Goal: Information Seeking & Learning: Learn about a topic

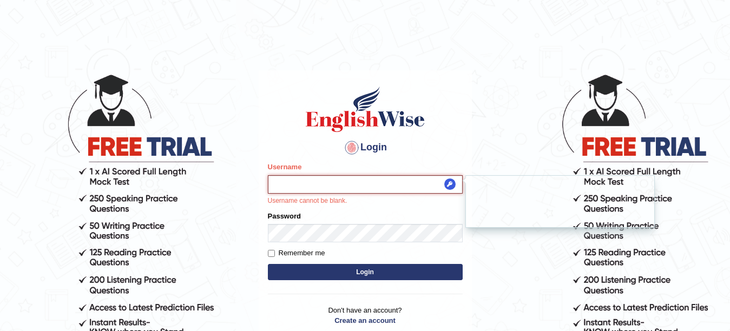
type input "Pmpatel9033_"
click at [321, 275] on button "Login" at bounding box center [365, 272] width 195 height 16
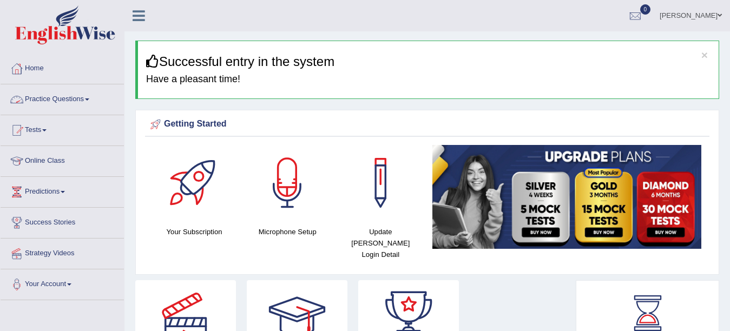
click at [93, 93] on link "Practice Questions" at bounding box center [62, 97] width 123 height 27
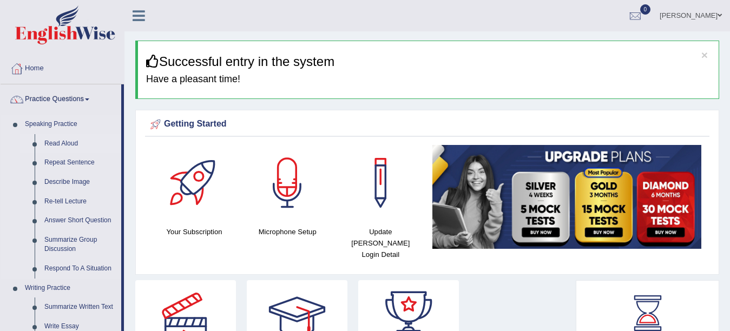
click at [50, 140] on link "Read Aloud" at bounding box center [80, 143] width 82 height 19
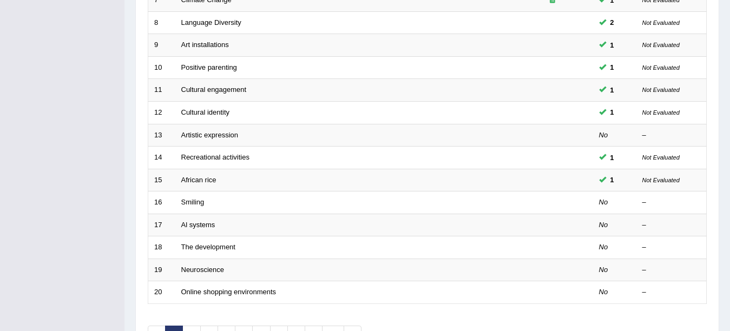
scroll to position [321, 0]
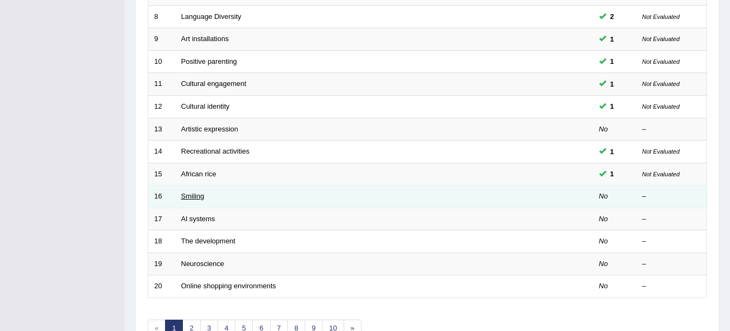
click at [191, 196] on link "Smiling" at bounding box center [192, 196] width 23 height 8
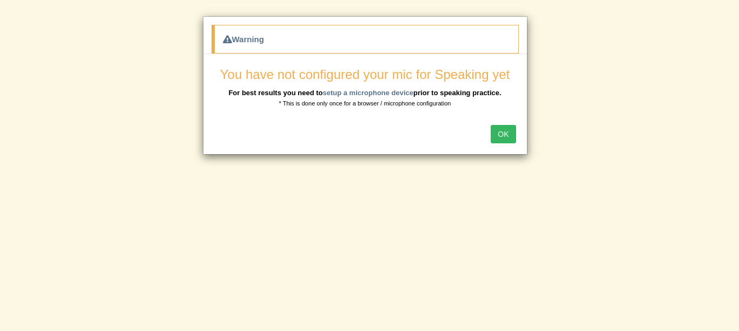
click at [508, 131] on button "OK" at bounding box center [503, 134] width 25 height 18
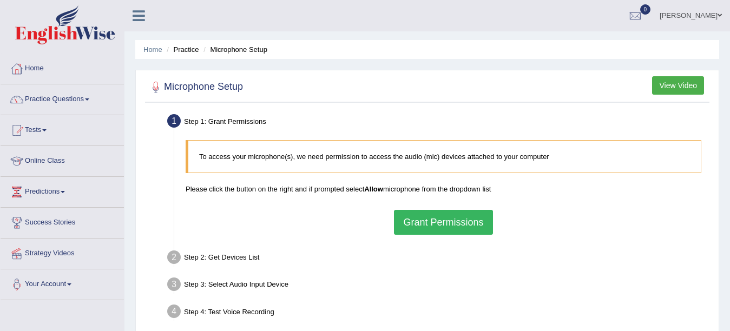
click at [450, 221] on button "Grant Permissions" at bounding box center [443, 222] width 98 height 25
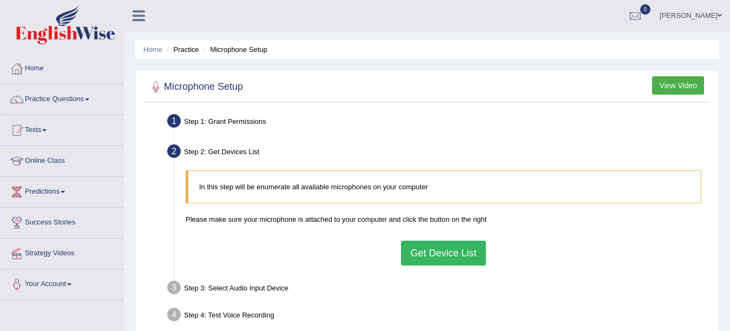
click at [446, 253] on button "Get Device List" at bounding box center [443, 253] width 84 height 25
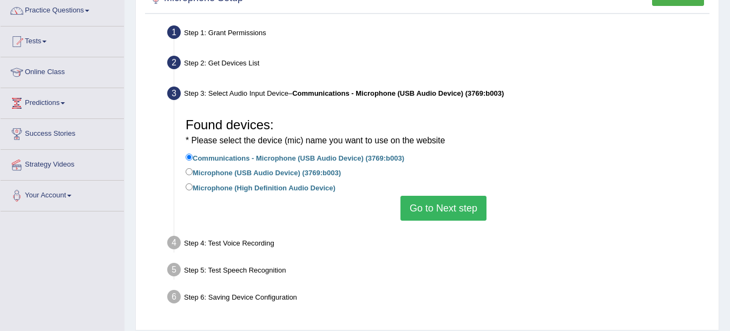
scroll to position [94, 0]
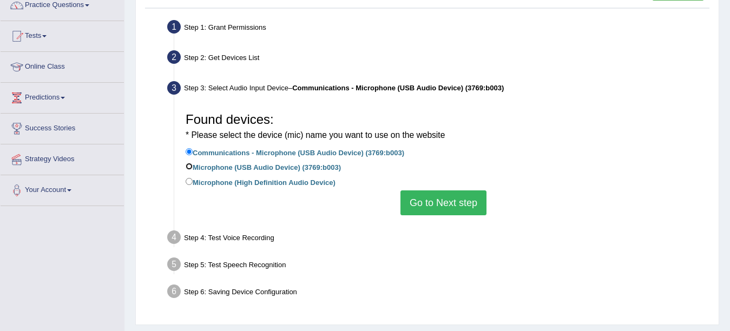
click at [186, 169] on input "Microphone (USB Audio Device) (3769:b003)" at bounding box center [189, 166] width 7 height 7
radio input "true"
click at [189, 153] on input "Communications - Microphone (USB Audio Device) (3769:b003)" at bounding box center [189, 151] width 7 height 7
radio input "true"
click at [455, 210] on button "Go to Next step" at bounding box center [443, 202] width 86 height 25
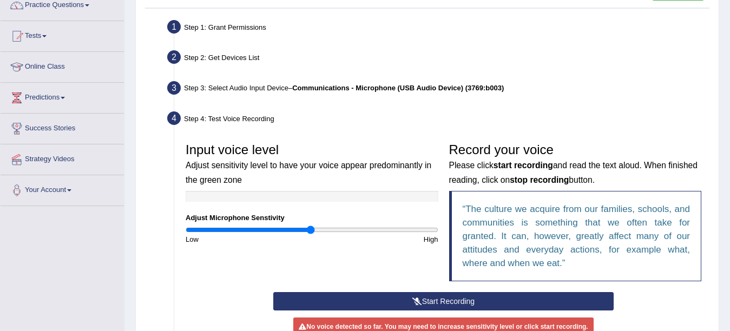
click at [336, 293] on button "Start Recording" at bounding box center [443, 301] width 340 height 18
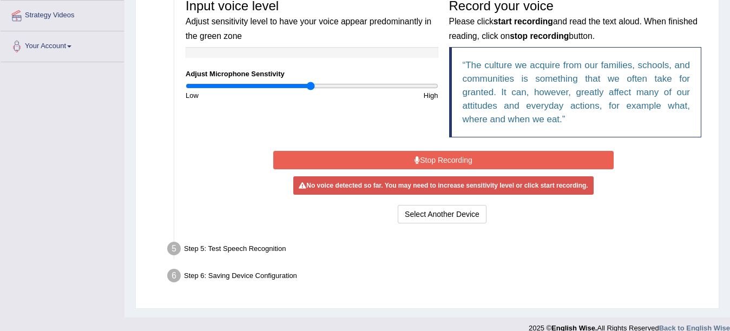
scroll to position [252, 0]
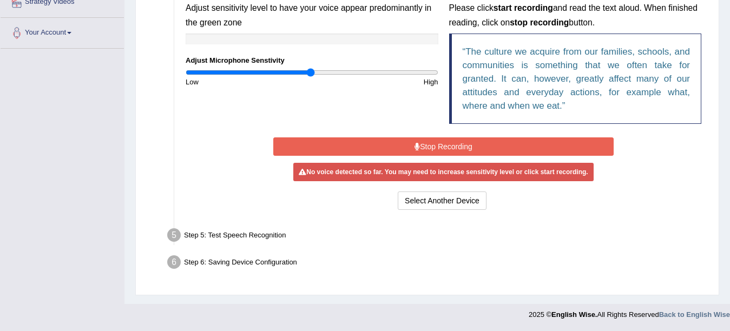
click at [464, 141] on button "Stop Recording" at bounding box center [443, 146] width 340 height 18
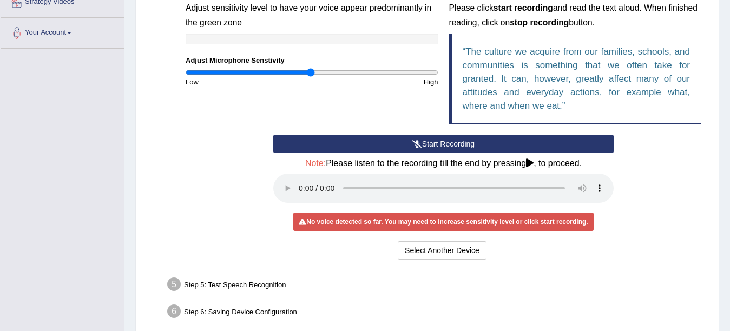
click at [318, 137] on button "Start Recording" at bounding box center [443, 144] width 340 height 18
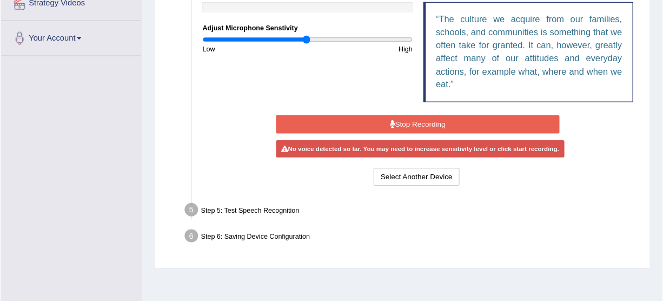
scroll to position [250, 0]
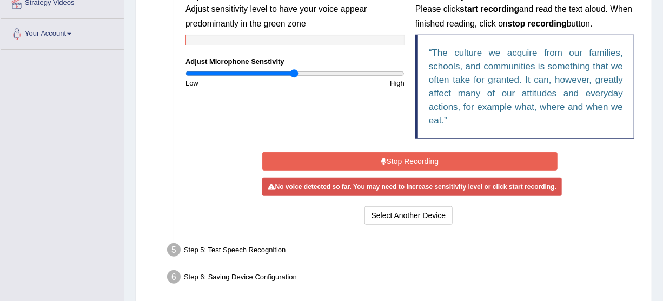
click at [438, 161] on button "Stop Recording" at bounding box center [410, 161] width 296 height 18
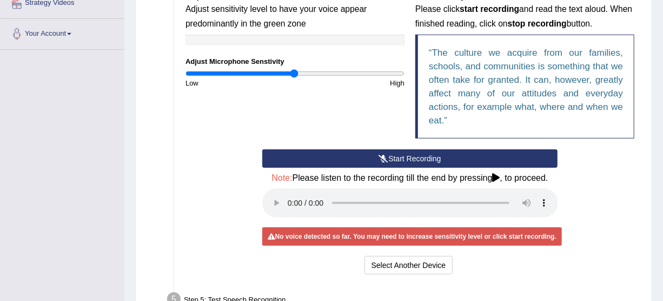
click at [438, 161] on button "Start Recording" at bounding box center [410, 158] width 296 height 18
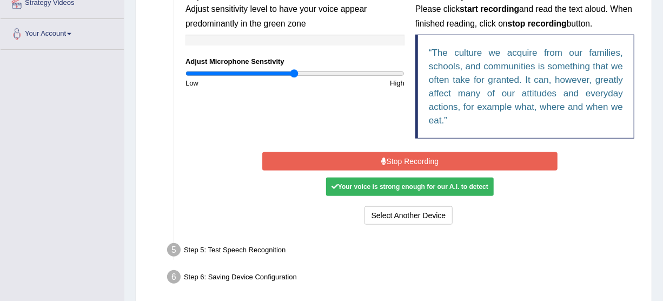
click at [428, 183] on div "Your voice is strong enough for our A.I. to detect" at bounding box center [410, 186] width 168 height 18
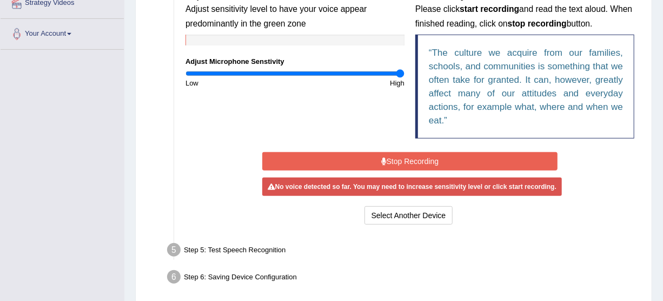
drag, startPoint x: 298, startPoint y: 75, endPoint x: 440, endPoint y: 73, distance: 142.3
click at [405, 73] on input "range" at bounding box center [295, 73] width 219 height 9
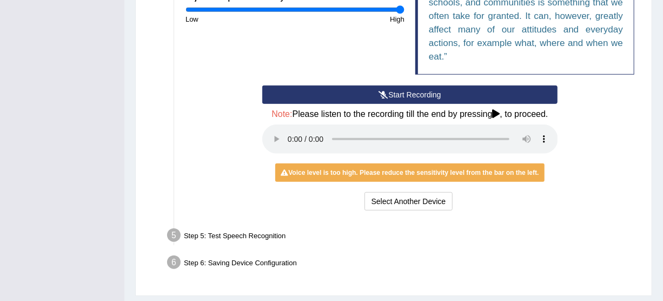
scroll to position [325, 0]
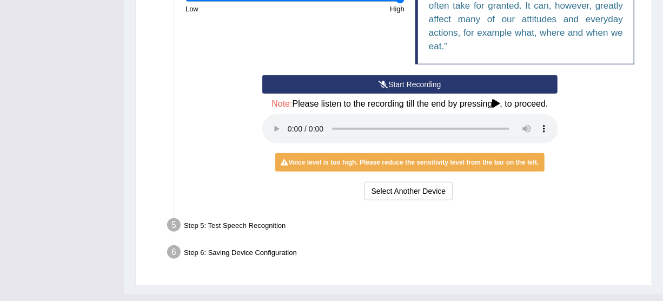
click at [427, 79] on button "Start Recording" at bounding box center [410, 84] width 296 height 18
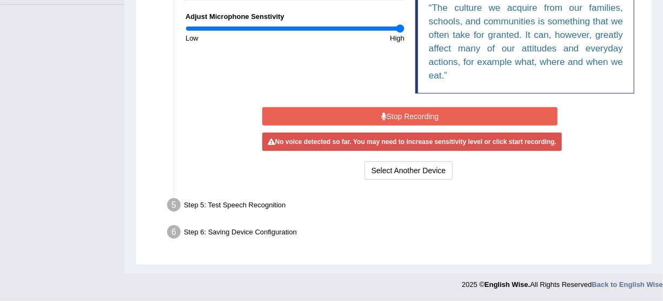
scroll to position [294, 0]
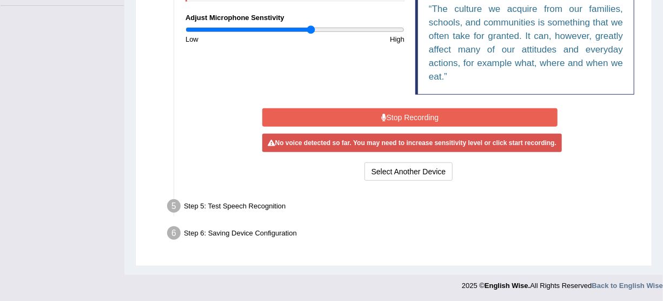
type input "1.16"
click at [312, 30] on input "range" at bounding box center [295, 29] width 219 height 9
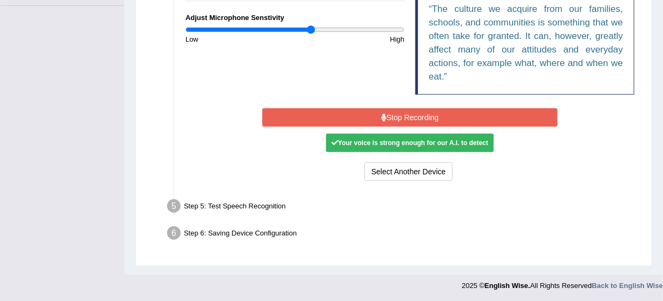
click at [371, 118] on button "Stop Recording" at bounding box center [410, 117] width 296 height 18
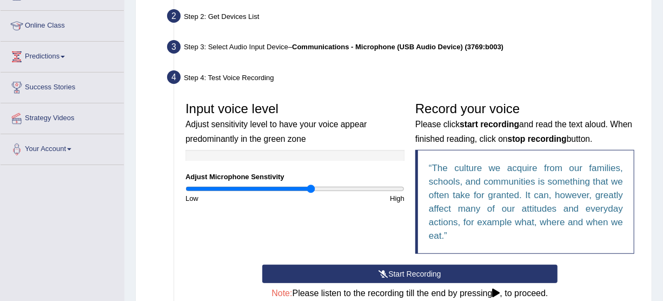
scroll to position [103, 0]
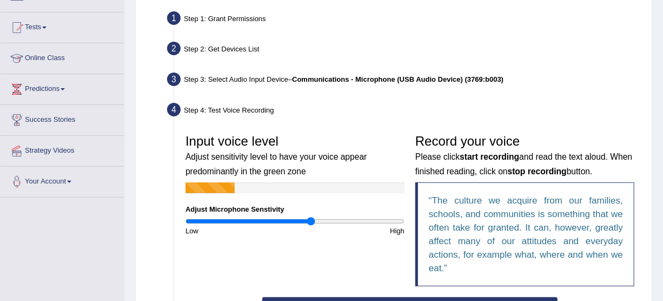
click at [663, 72] on div "Home Practice Microphone Setup You have already completed the setup earlier wit…" at bounding box center [393, 206] width 539 height 618
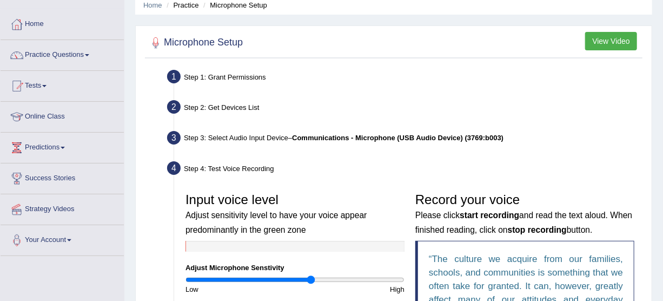
scroll to position [0, 0]
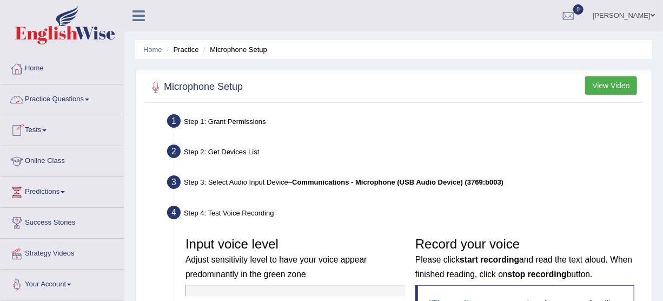
click at [82, 102] on link "Practice Questions" at bounding box center [62, 97] width 123 height 27
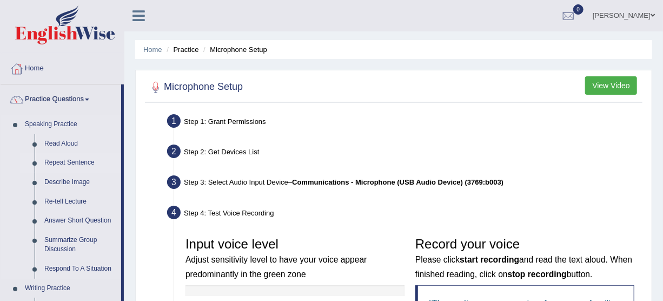
click at [64, 168] on link "Repeat Sentence" at bounding box center [80, 162] width 82 height 19
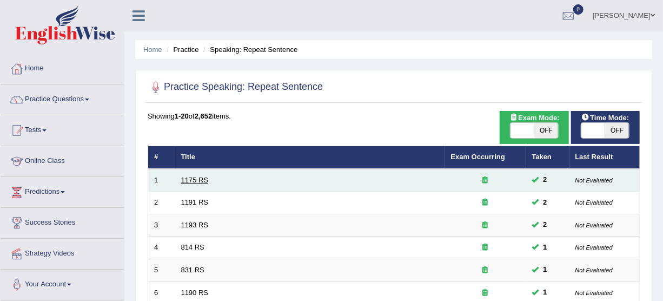
click at [203, 176] on link "1175 RS" at bounding box center [195, 180] width 28 height 8
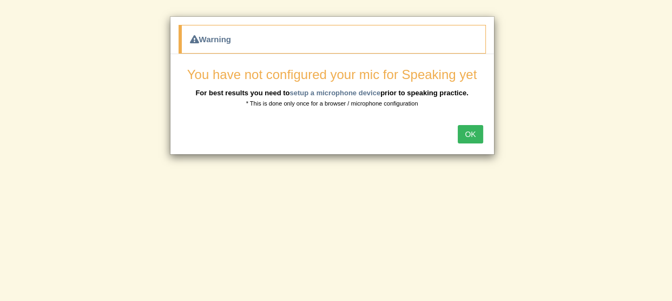
click at [467, 128] on button "OK" at bounding box center [470, 134] width 25 height 18
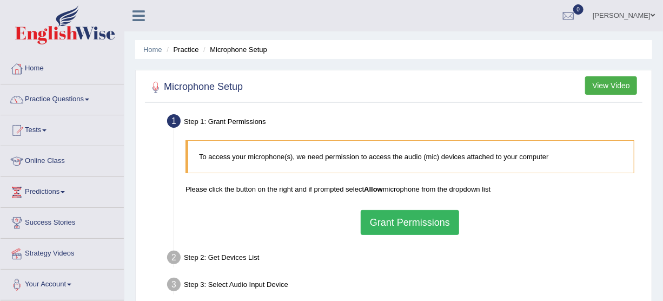
click at [619, 84] on button "View Video" at bounding box center [611, 85] width 52 height 18
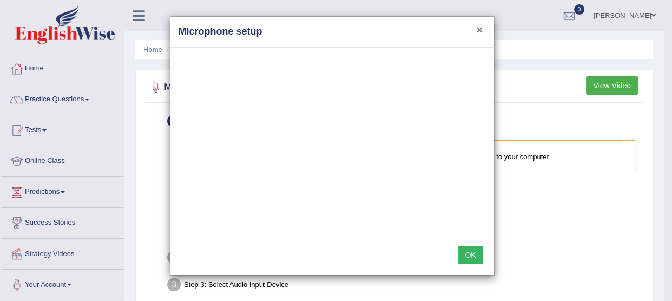
click at [479, 34] on button "×" at bounding box center [479, 29] width 6 height 11
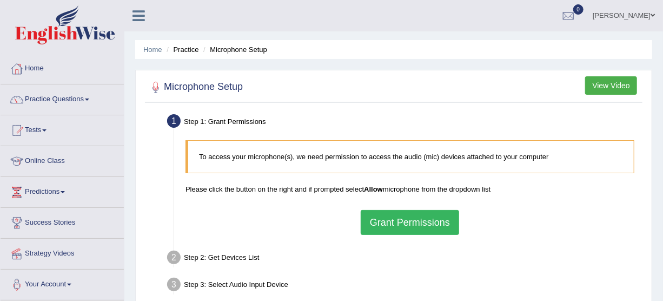
click at [404, 222] on button "Grant Permissions" at bounding box center [410, 222] width 98 height 25
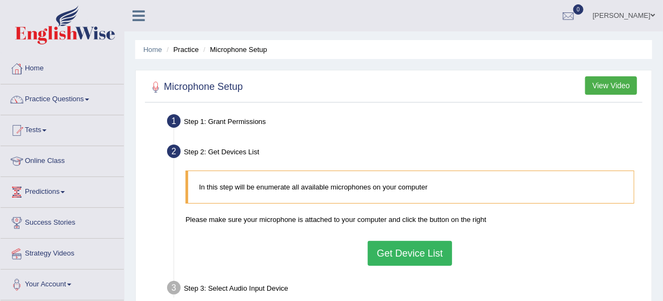
click at [400, 250] on button "Get Device List" at bounding box center [410, 253] width 84 height 25
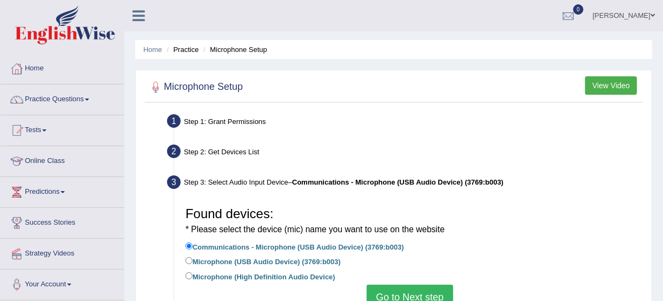
click at [422, 289] on button "Go to Next step" at bounding box center [410, 297] width 86 height 25
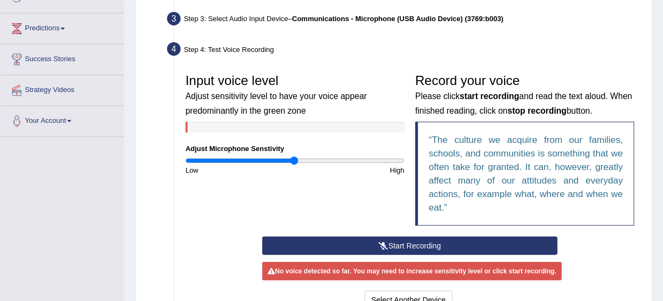
scroll to position [165, 0]
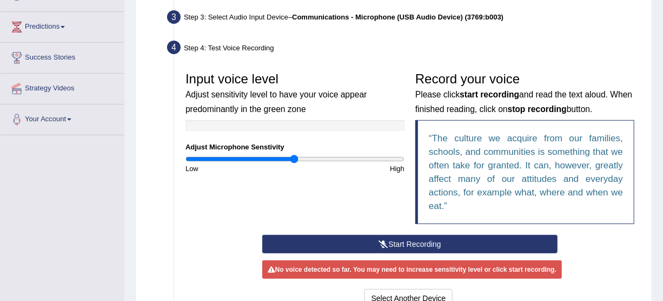
click at [437, 242] on button "Start Recording" at bounding box center [410, 244] width 296 height 18
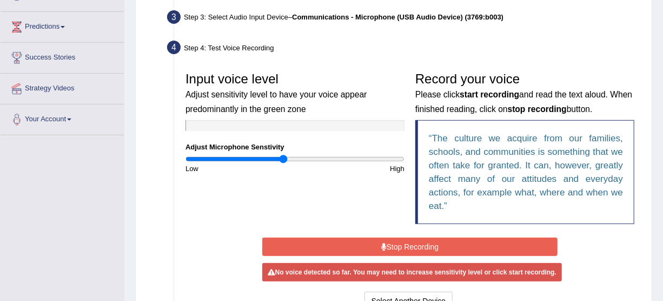
click at [283, 159] on input "range" at bounding box center [295, 159] width 219 height 9
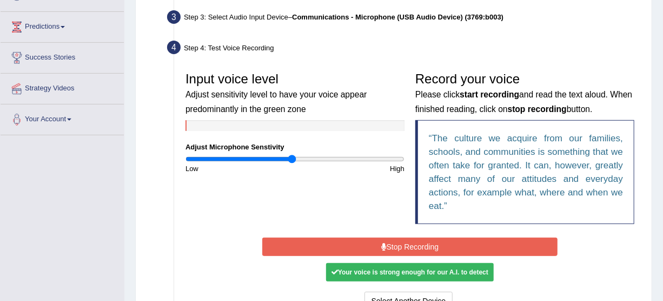
drag, startPoint x: 283, startPoint y: 159, endPoint x: 292, endPoint y: 158, distance: 8.1
type input "0.98"
click at [292, 158] on input "range" at bounding box center [295, 159] width 219 height 9
click at [446, 250] on button "Stop Recording" at bounding box center [410, 246] width 296 height 18
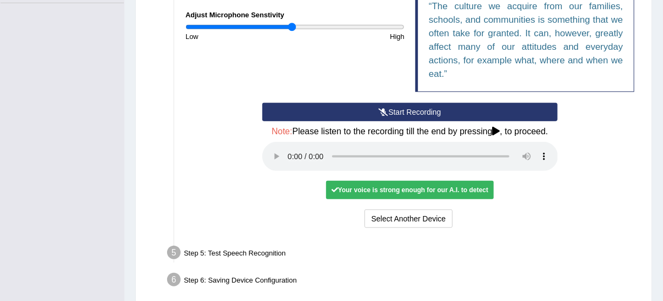
scroll to position [300, 0]
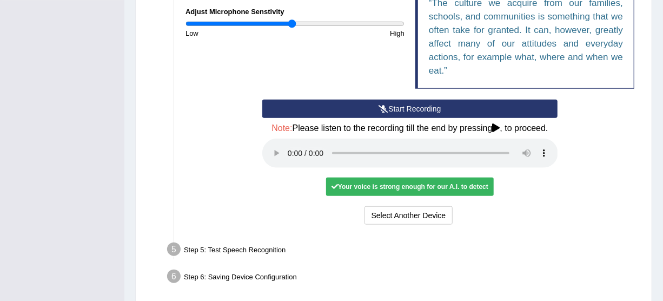
click at [366, 183] on div "Your voice is strong enough for our A.I. to detect" at bounding box center [410, 186] width 168 height 18
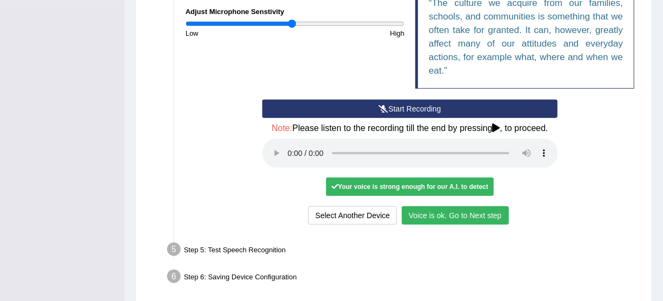
click at [457, 212] on button "Voice is ok. Go to Next step" at bounding box center [455, 215] width 107 height 18
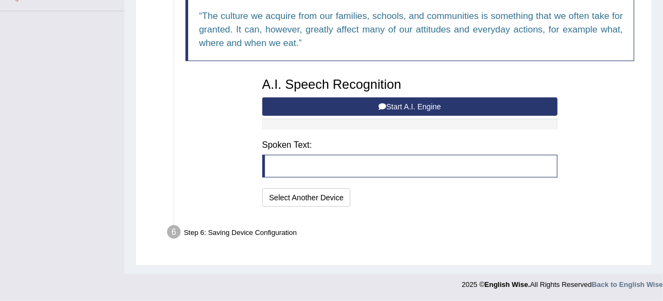
scroll to position [288, 0]
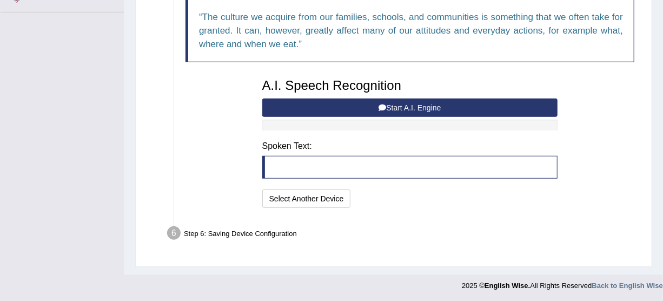
click at [404, 108] on button "Start A.I. Engine" at bounding box center [410, 107] width 296 height 18
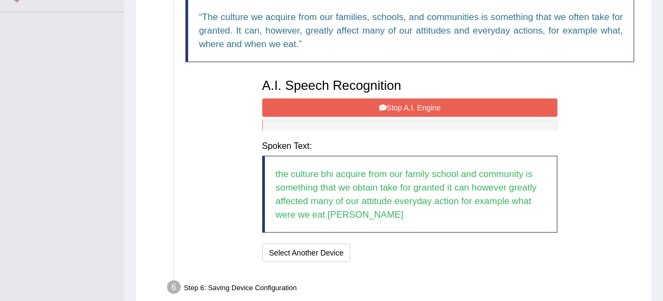
click at [404, 108] on button "Stop A.I. Engine" at bounding box center [410, 107] width 296 height 18
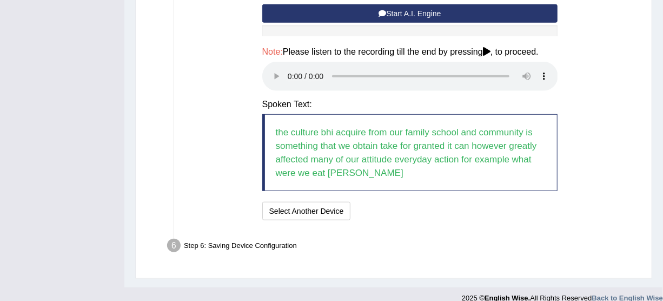
scroll to position [389, 0]
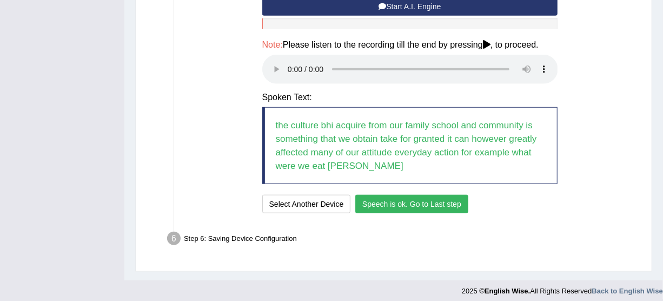
click at [388, 200] on button "Speech is ok. Go to Last step" at bounding box center [411, 204] width 113 height 18
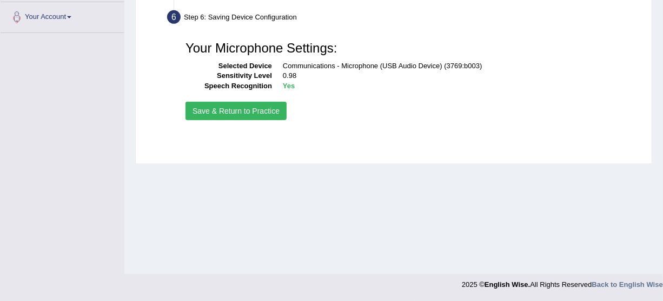
scroll to position [267, 0]
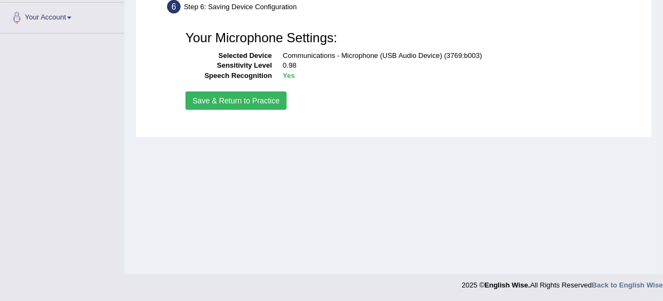
click at [227, 102] on button "Save & Return to Practice" at bounding box center [236, 100] width 101 height 18
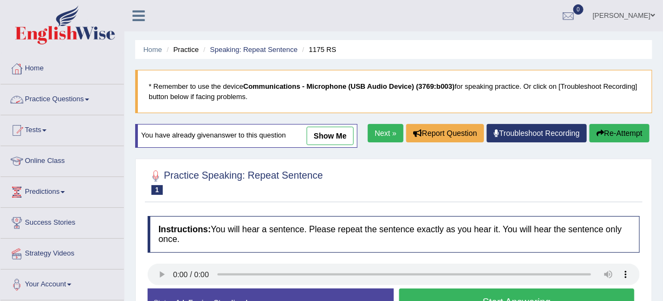
click at [69, 101] on link "Practice Questions" at bounding box center [62, 97] width 123 height 27
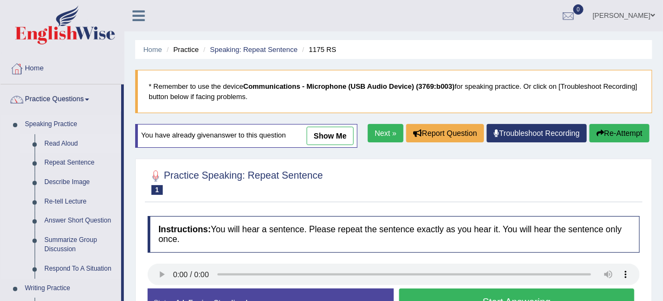
click at [50, 140] on link "Read Aloud" at bounding box center [80, 143] width 82 height 19
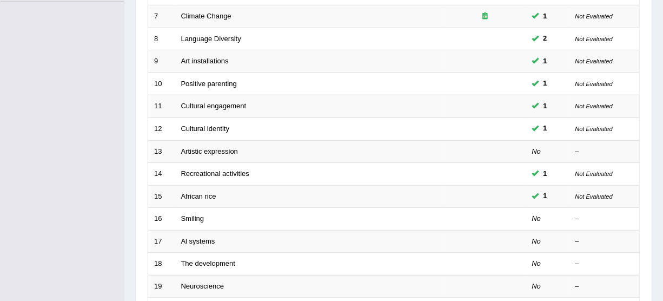
scroll to position [303, 0]
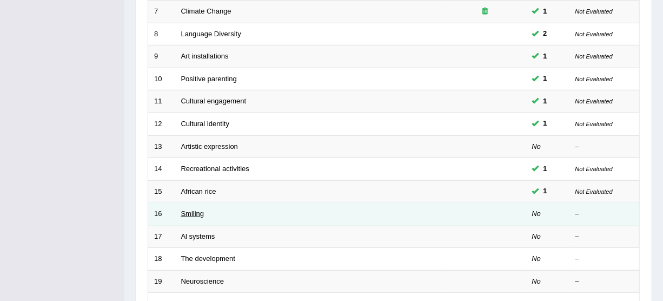
click at [185, 210] on link "Smiling" at bounding box center [192, 213] width 23 height 8
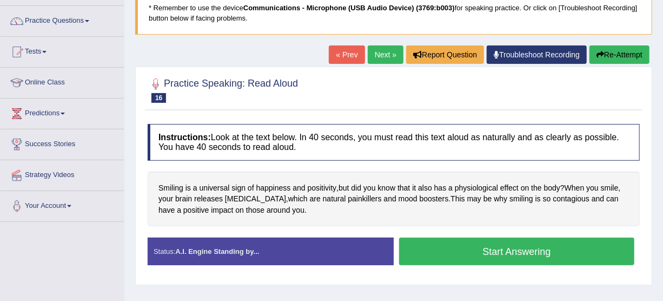
scroll to position [81, 0]
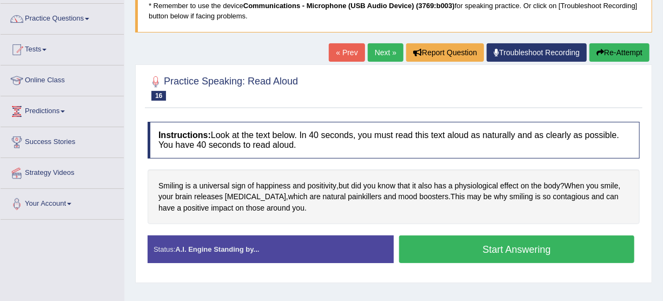
click at [500, 252] on button "Start Answering" at bounding box center [516, 249] width 235 height 28
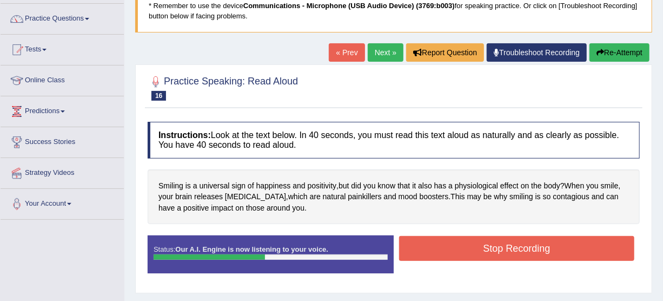
click at [500, 252] on button "Stop Recording" at bounding box center [516, 248] width 235 height 25
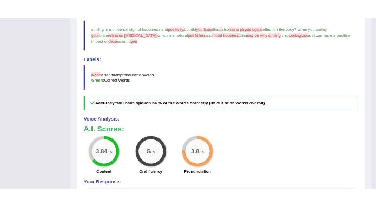
scroll to position [70, 0]
